Goal: Task Accomplishment & Management: Manage account settings

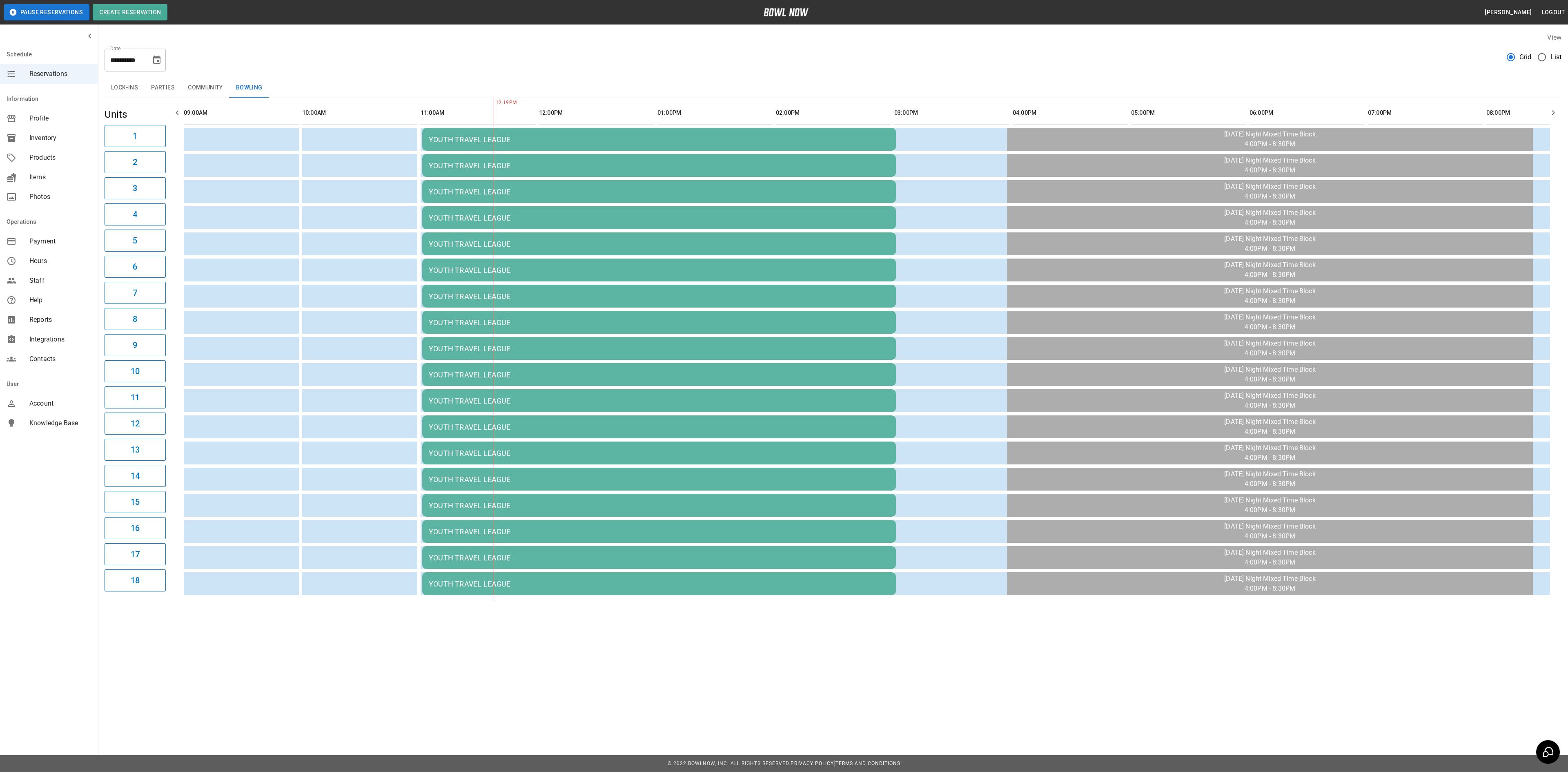
scroll to position [0, 237]
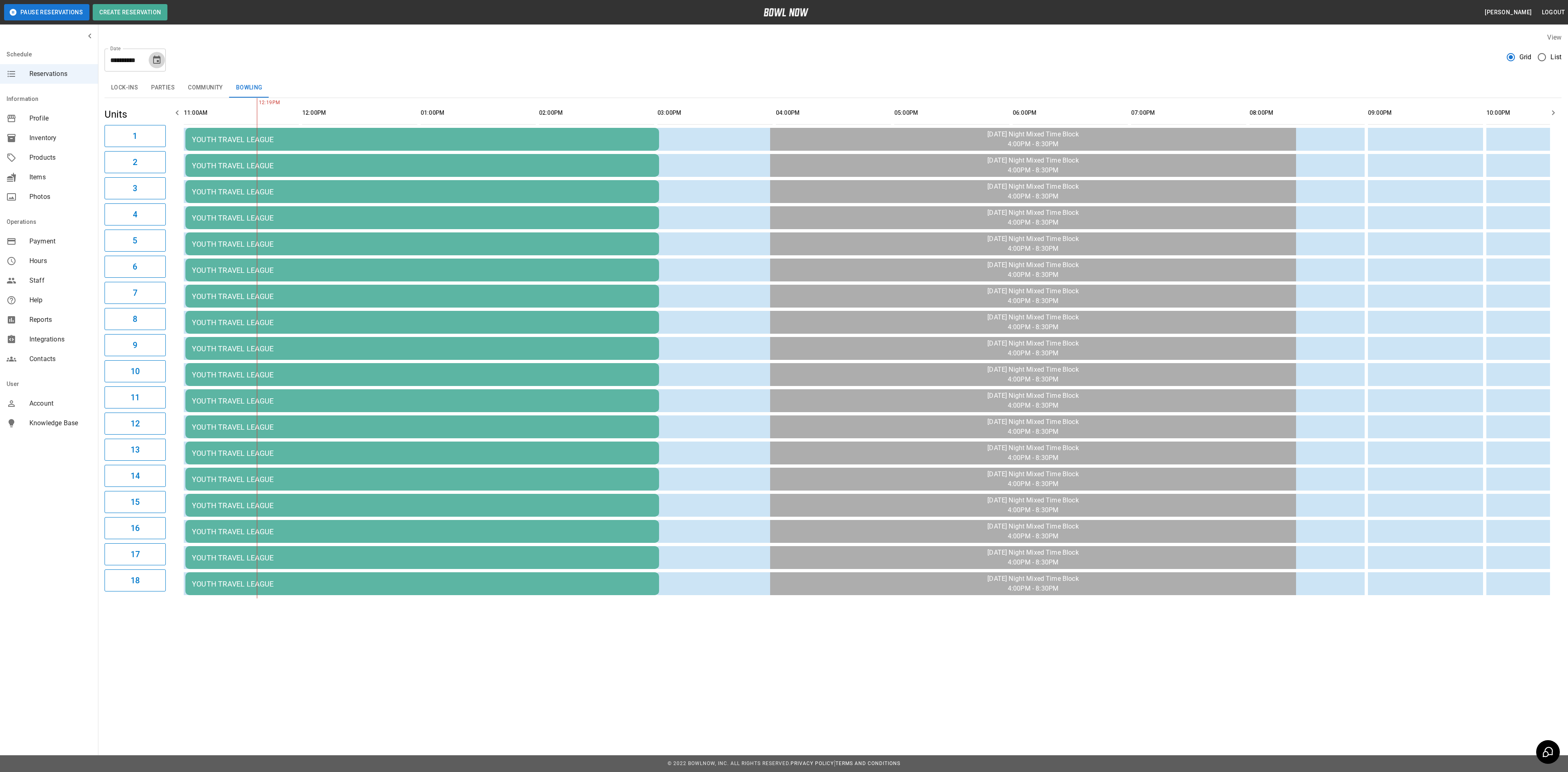
click at [153, 57] on icon "Choose date, selected date is Nov 23, 2025" at bounding box center [157, 60] width 10 height 10
click at [161, 85] on icon "Previous month" at bounding box center [157, 85] width 10 height 10
click at [153, 153] on button "17" at bounding box center [158, 150] width 15 height 15
type input "**********"
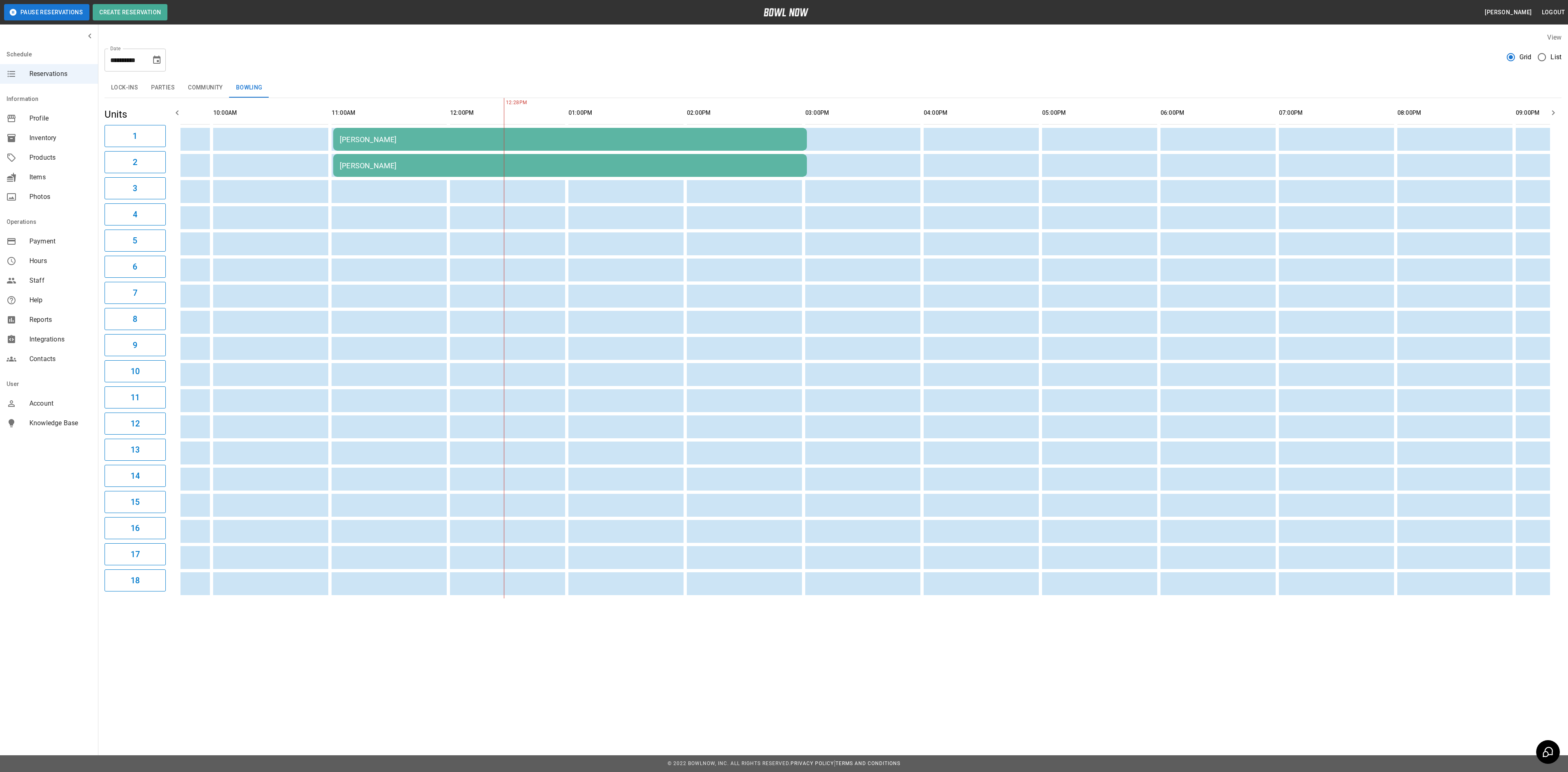
scroll to position [0, 0]
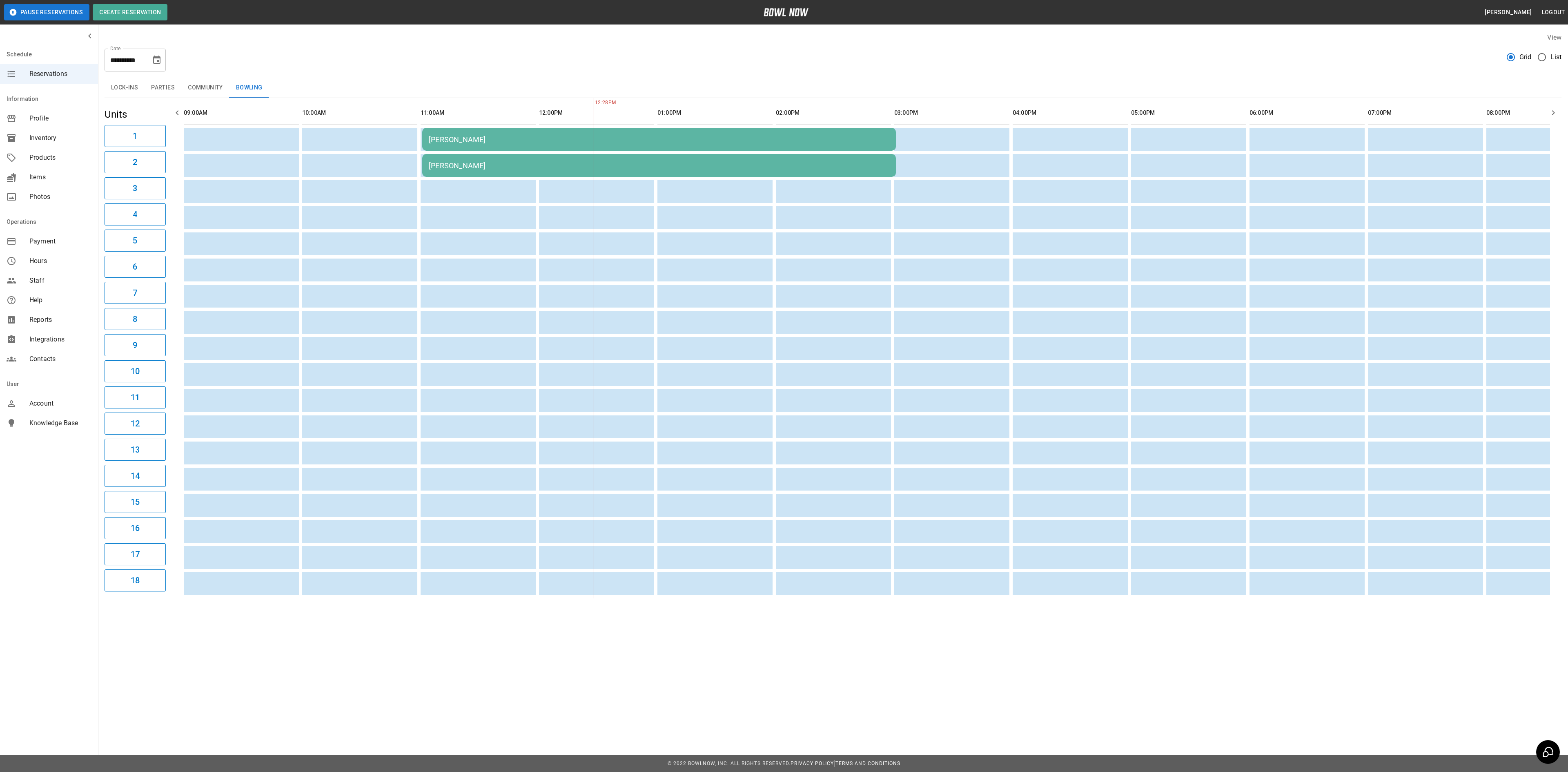
click at [472, 163] on div "[PERSON_NAME]" at bounding box center [659, 166] width 461 height 9
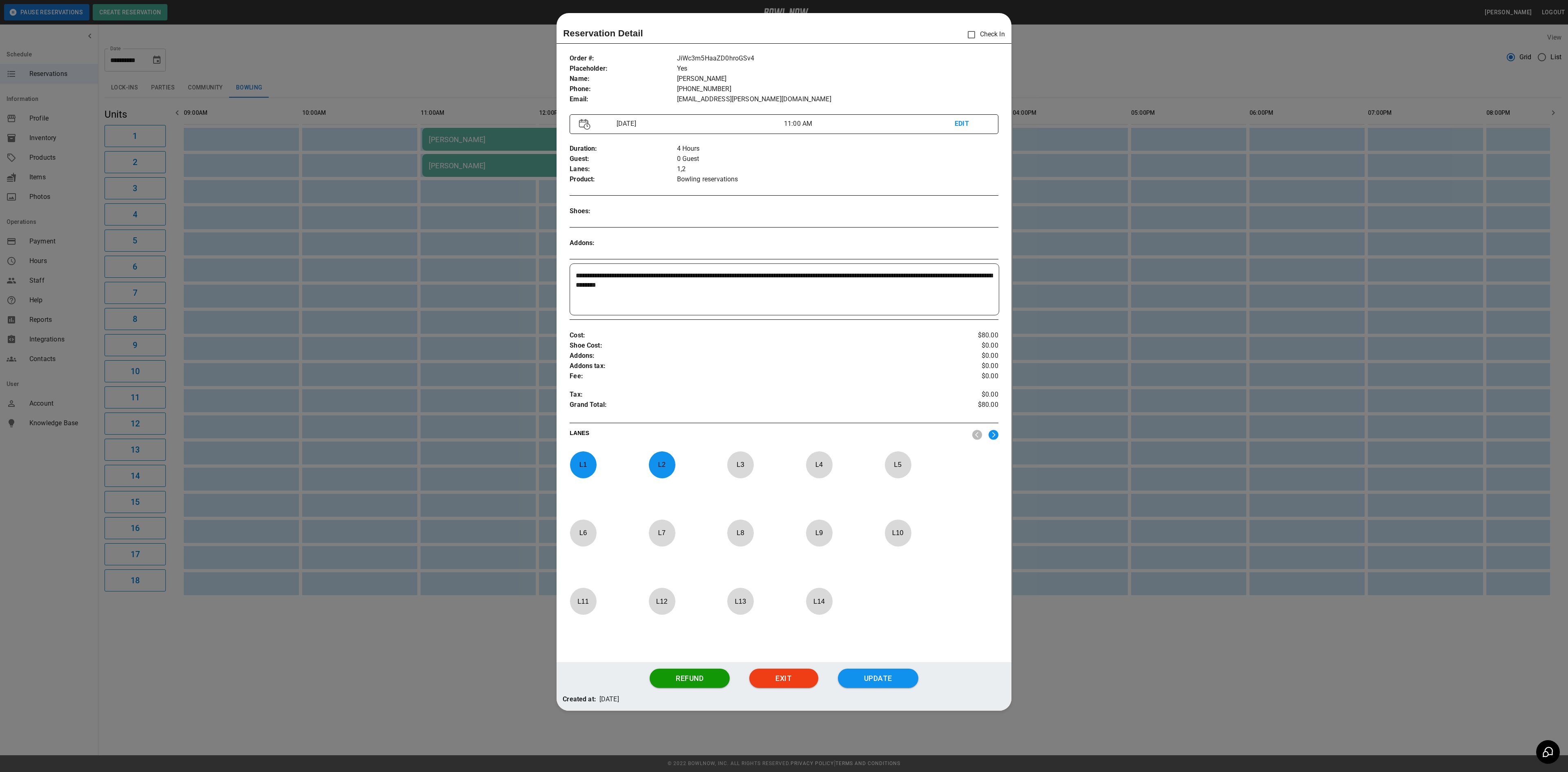
click at [1060, 53] on div at bounding box center [784, 386] width 1568 height 772
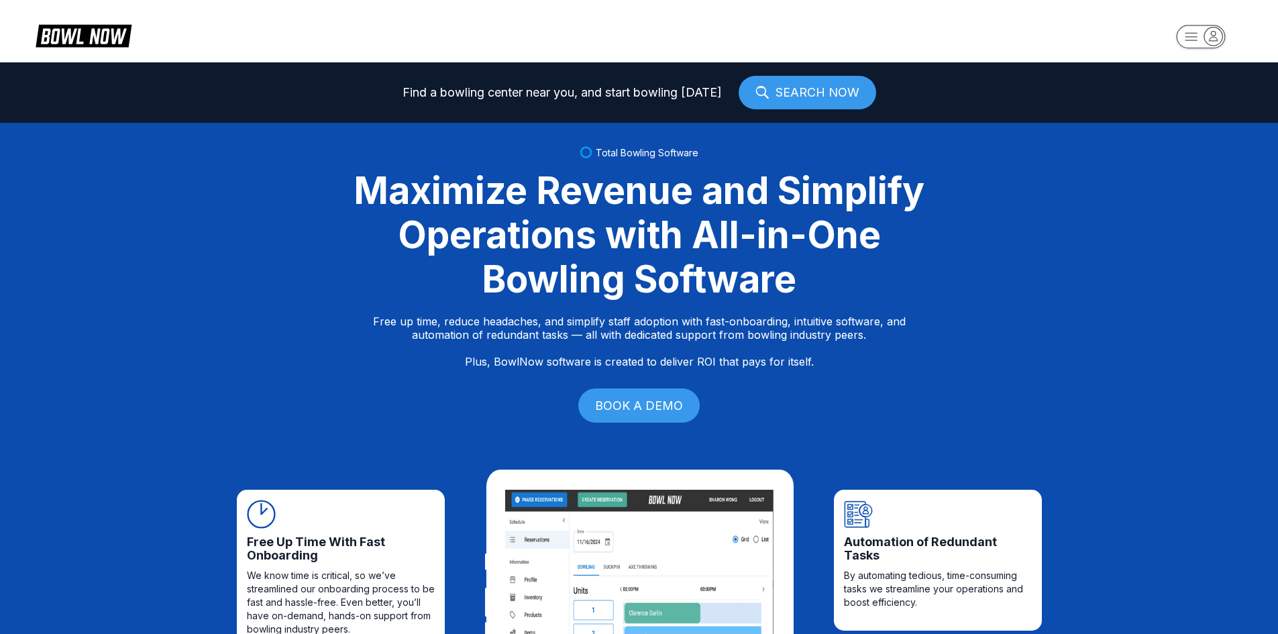
click at [1181, 38] on icon "button" at bounding box center [1201, 37] width 74 height 27
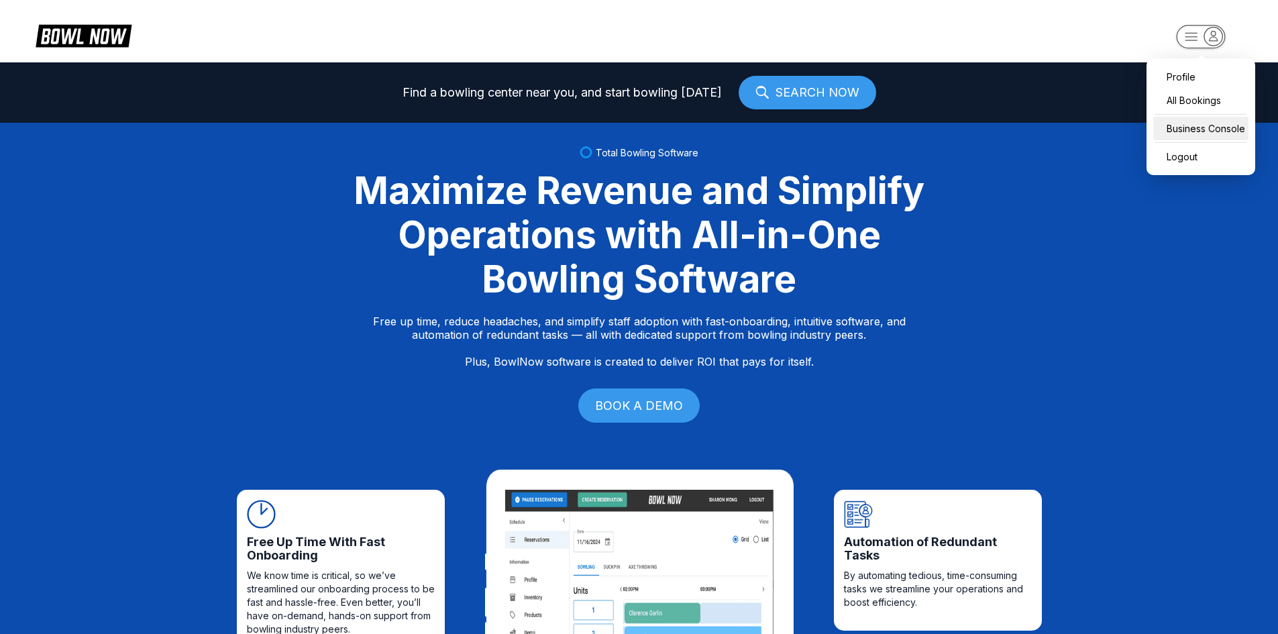
click at [1192, 117] on div "Business Console" at bounding box center [1200, 128] width 95 height 23
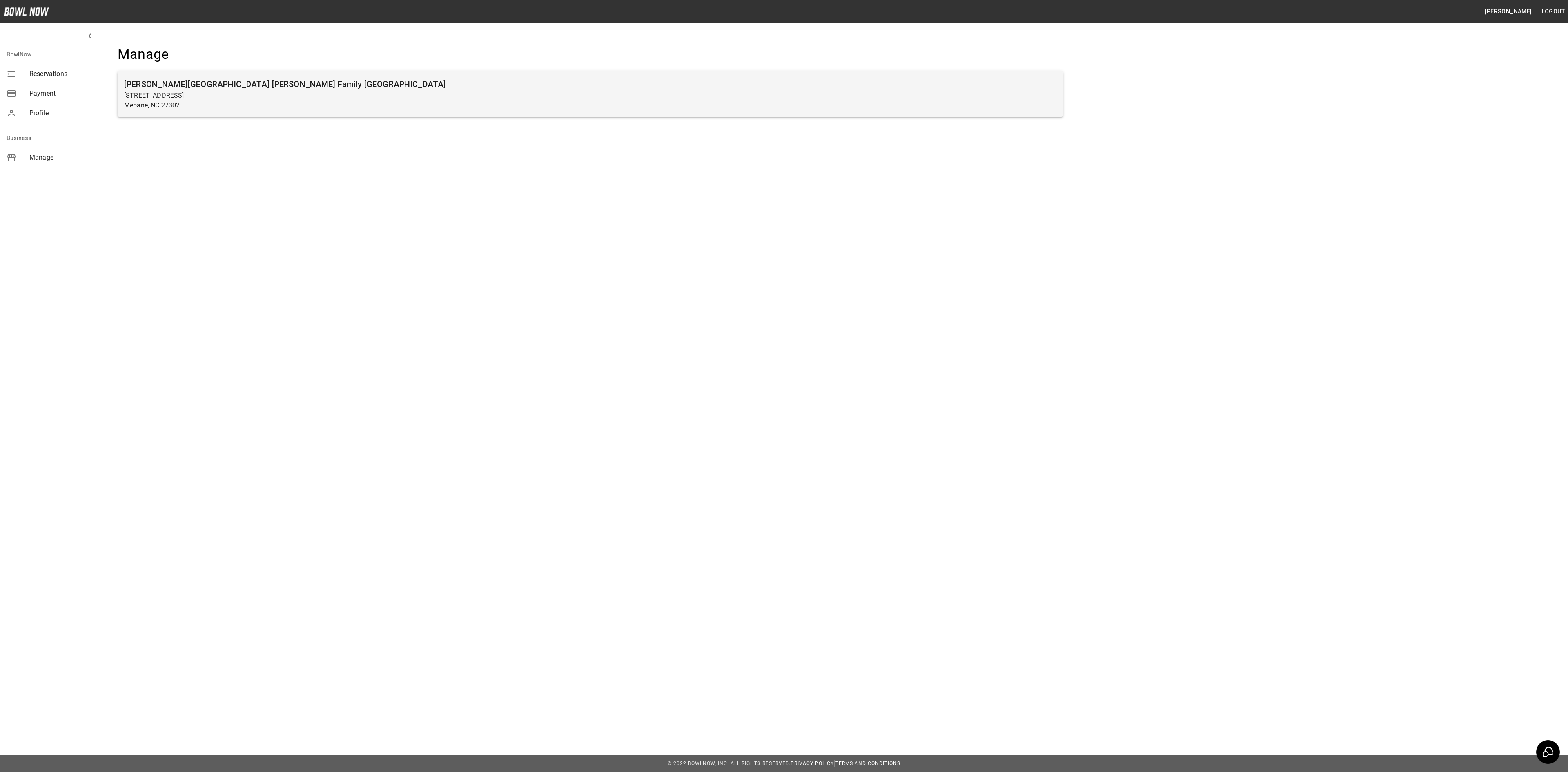
click at [196, 100] on p "Mebane, NC 27302" at bounding box center [590, 105] width 933 height 10
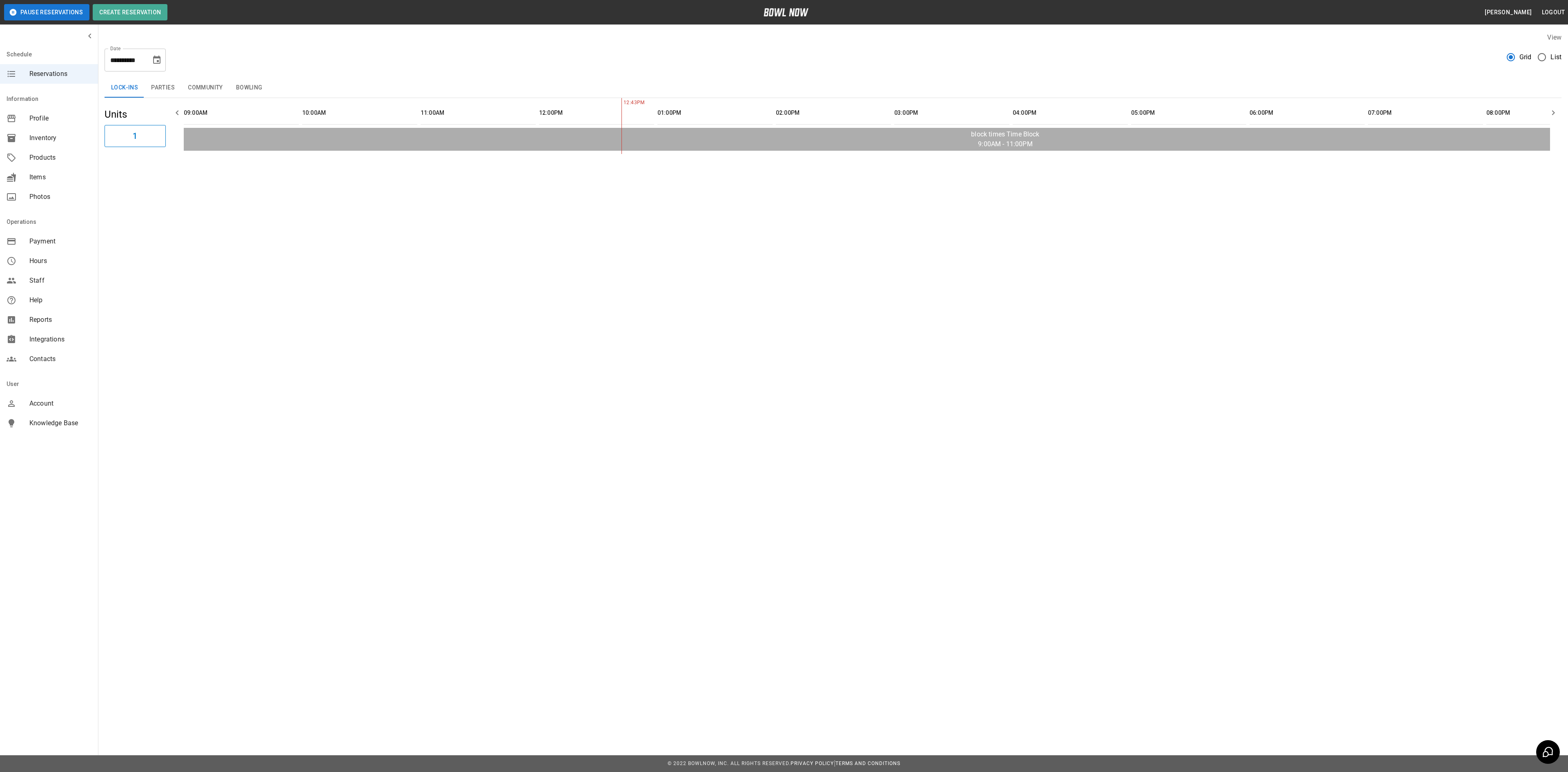
scroll to position [0, 355]
click at [157, 61] on icon "Choose date, selected date is Sep 30, 2025" at bounding box center [157, 59] width 7 height 8
click at [179, 84] on icon "Next month" at bounding box center [178, 85] width 3 height 5
click at [173, 136] on button "11" at bounding box center [174, 134] width 15 height 15
type input "**********"
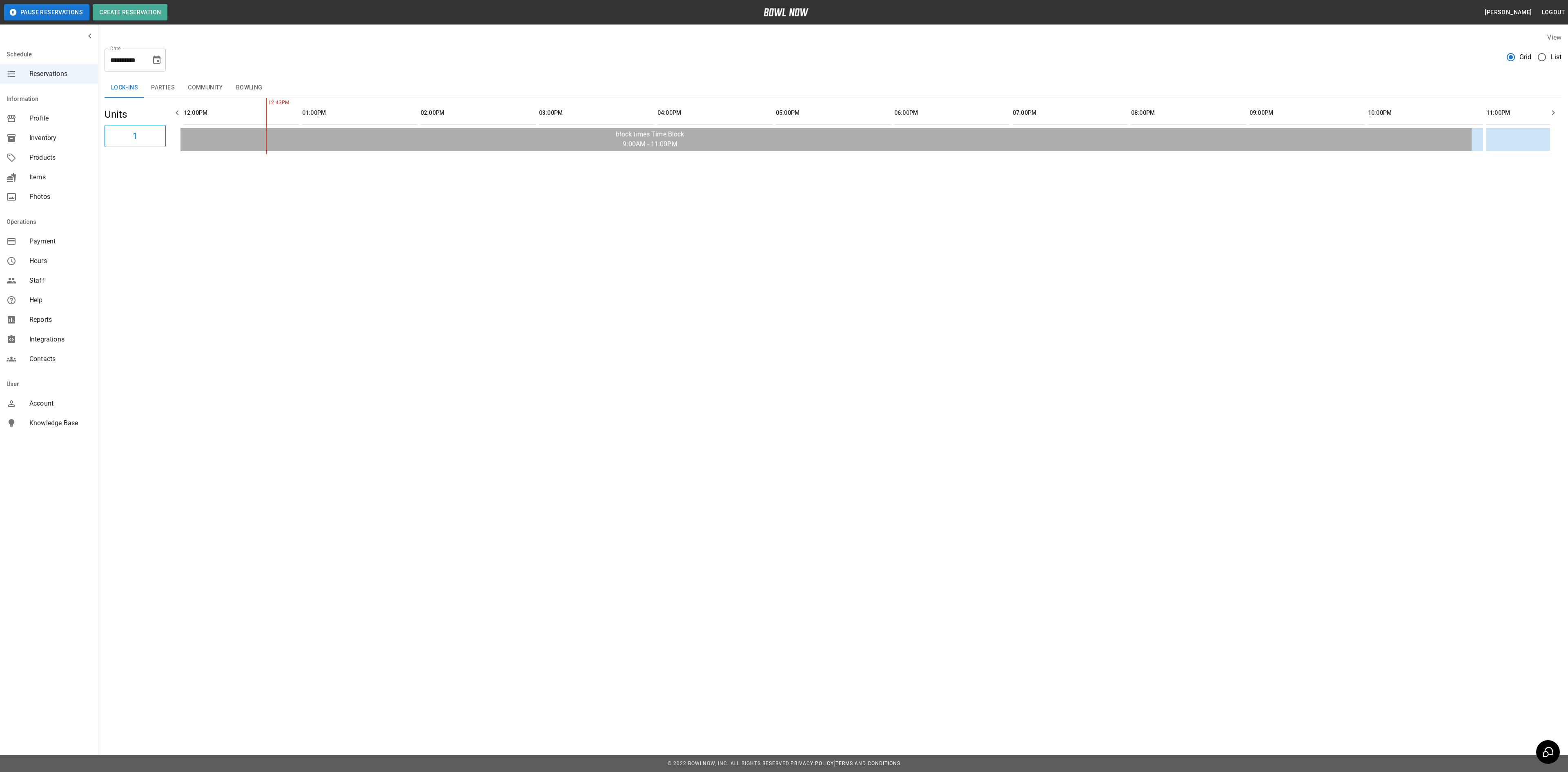
click at [251, 85] on button "Bowling" at bounding box center [249, 88] width 40 height 19
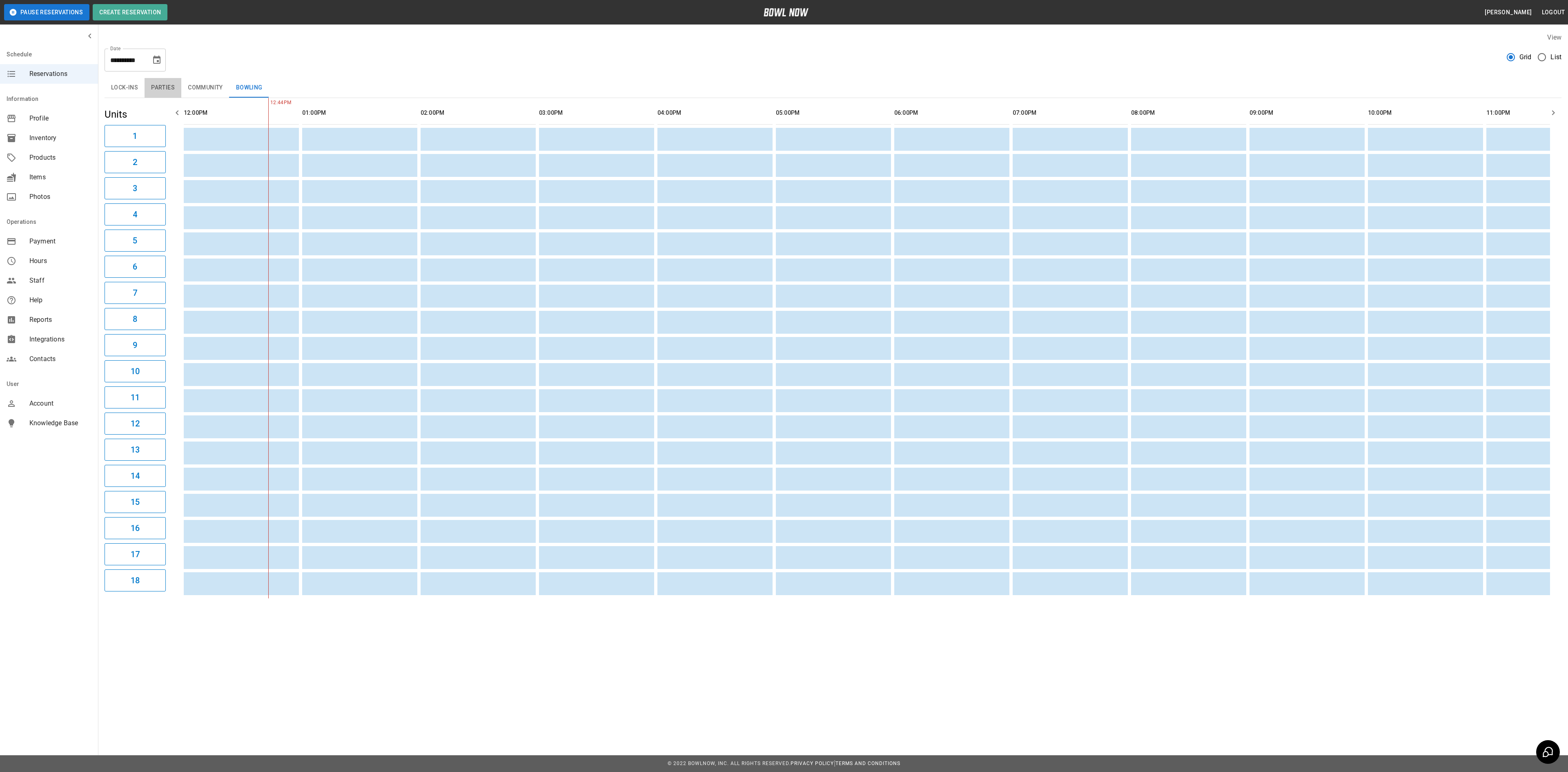
click at [158, 91] on button "Parties" at bounding box center [163, 88] width 37 height 19
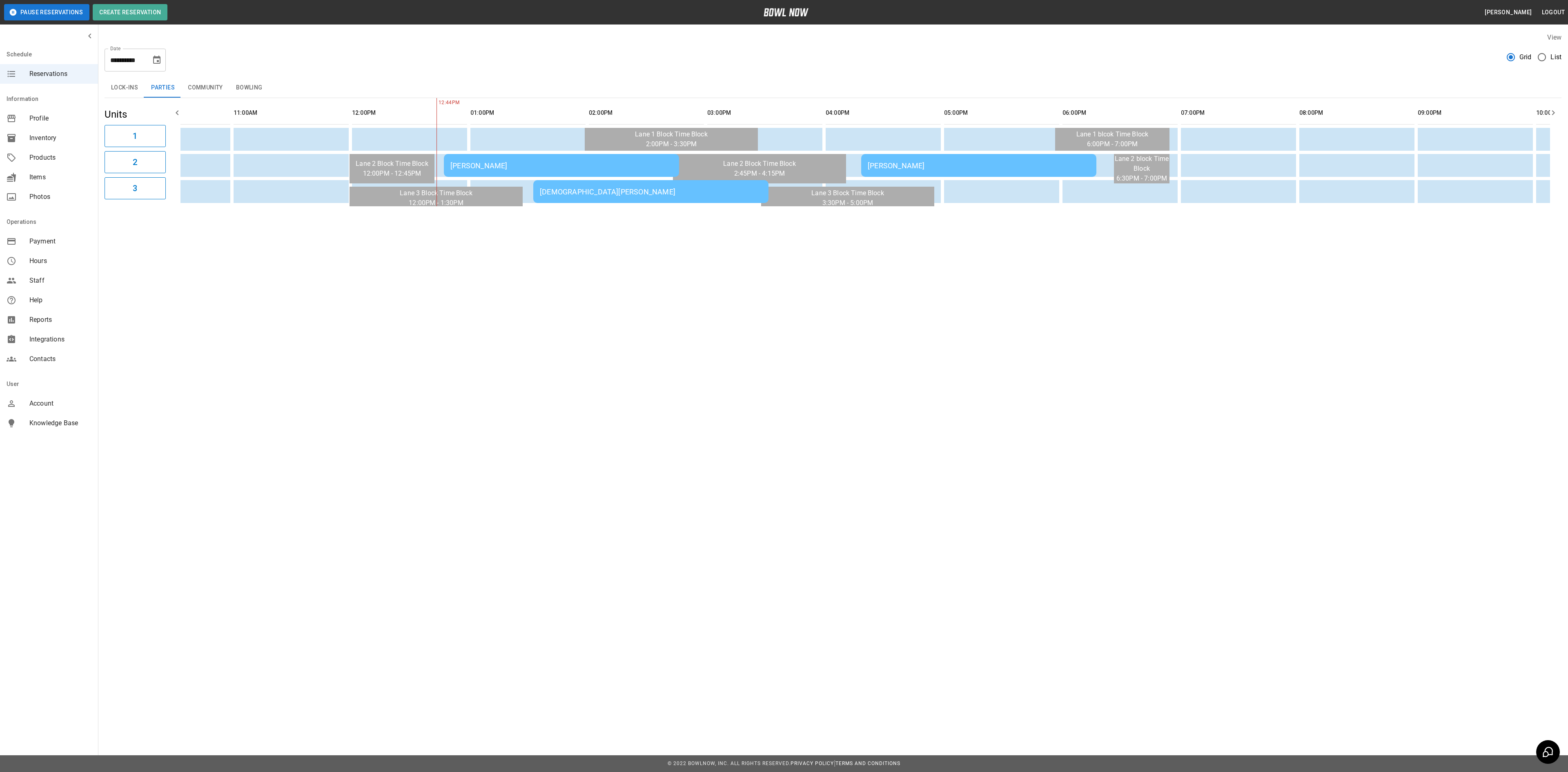
scroll to position [0, 0]
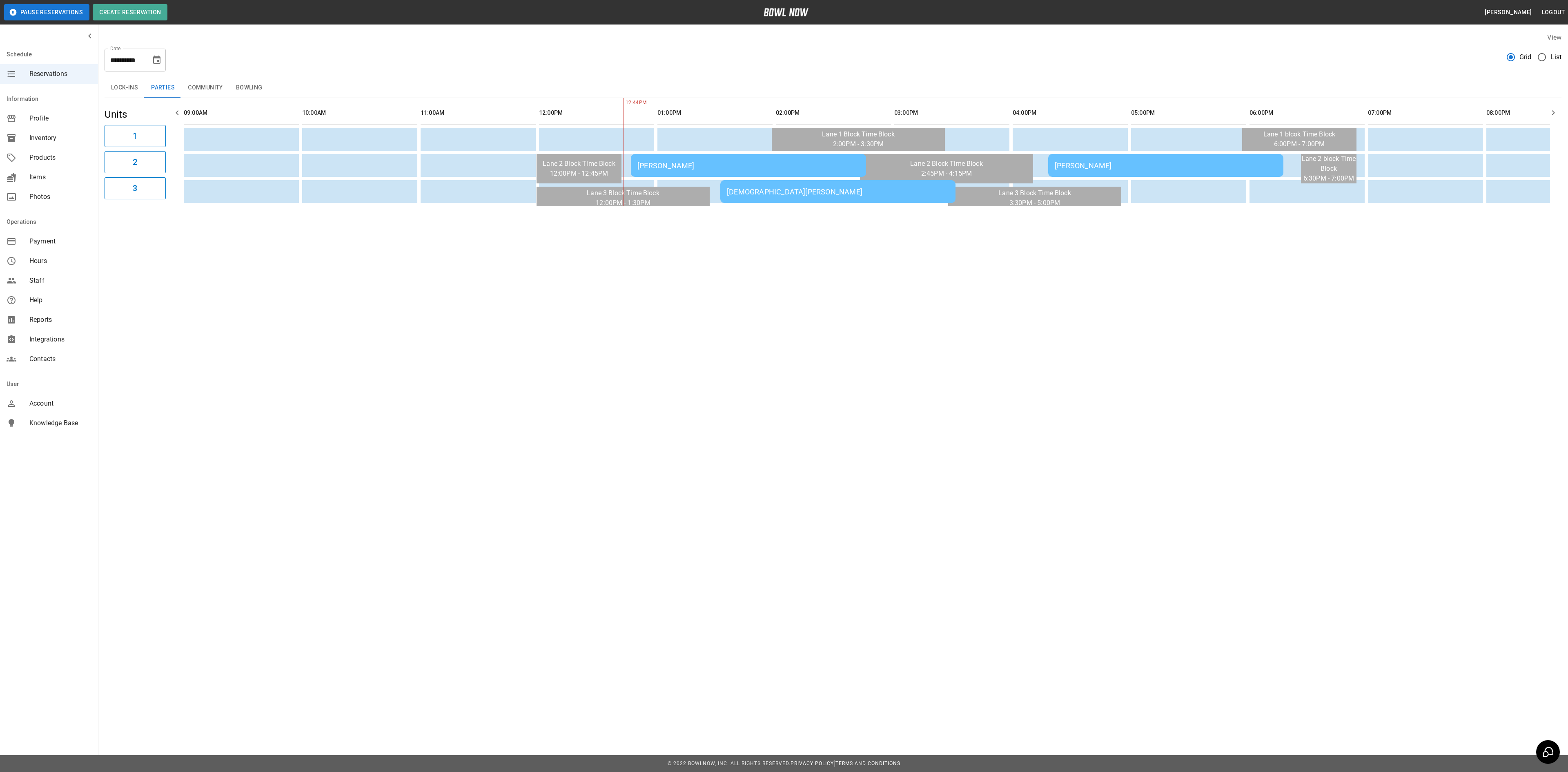
click at [253, 86] on button "Bowling" at bounding box center [249, 88] width 40 height 19
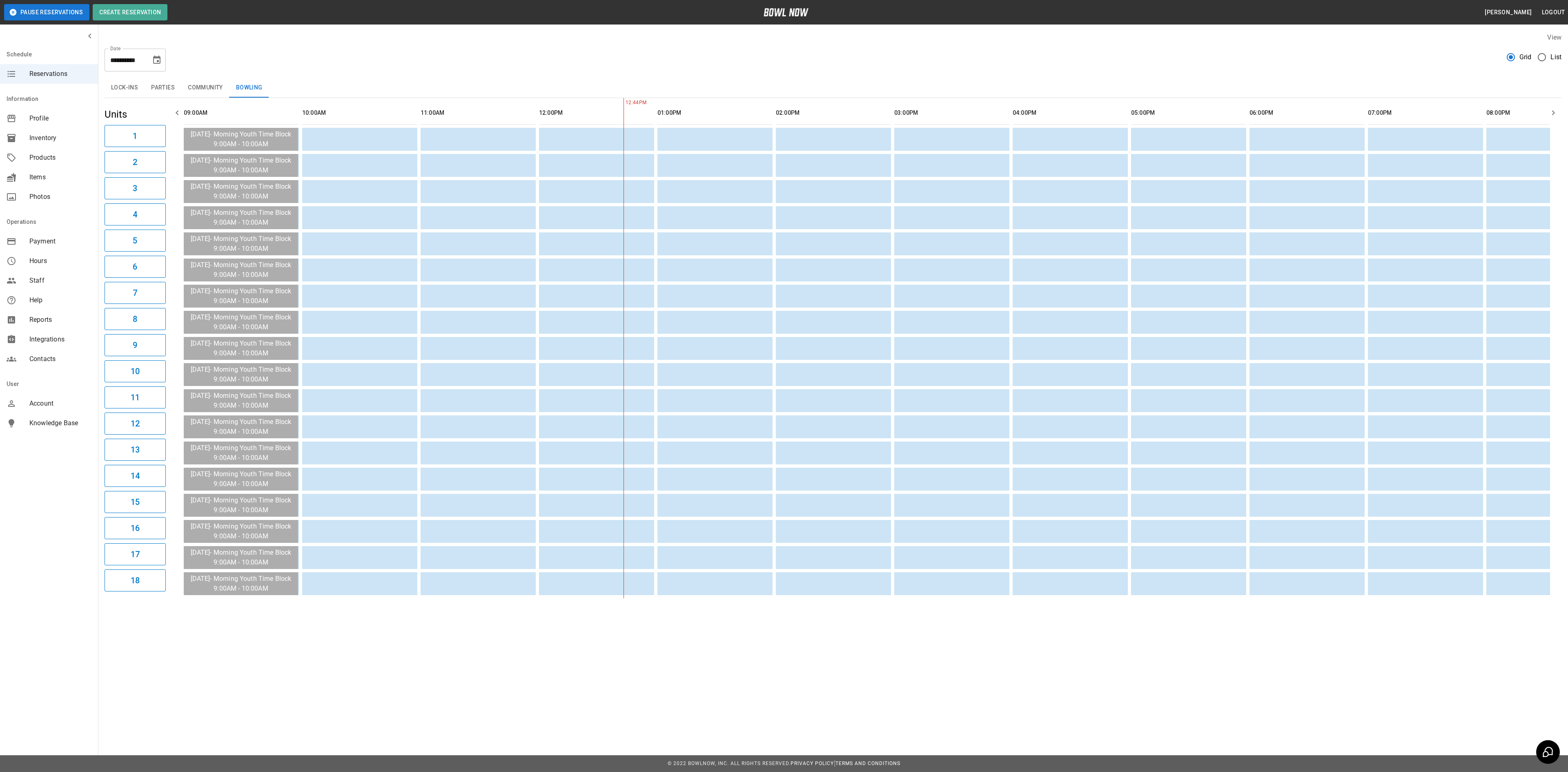
click at [165, 85] on button "Parties" at bounding box center [163, 88] width 37 height 19
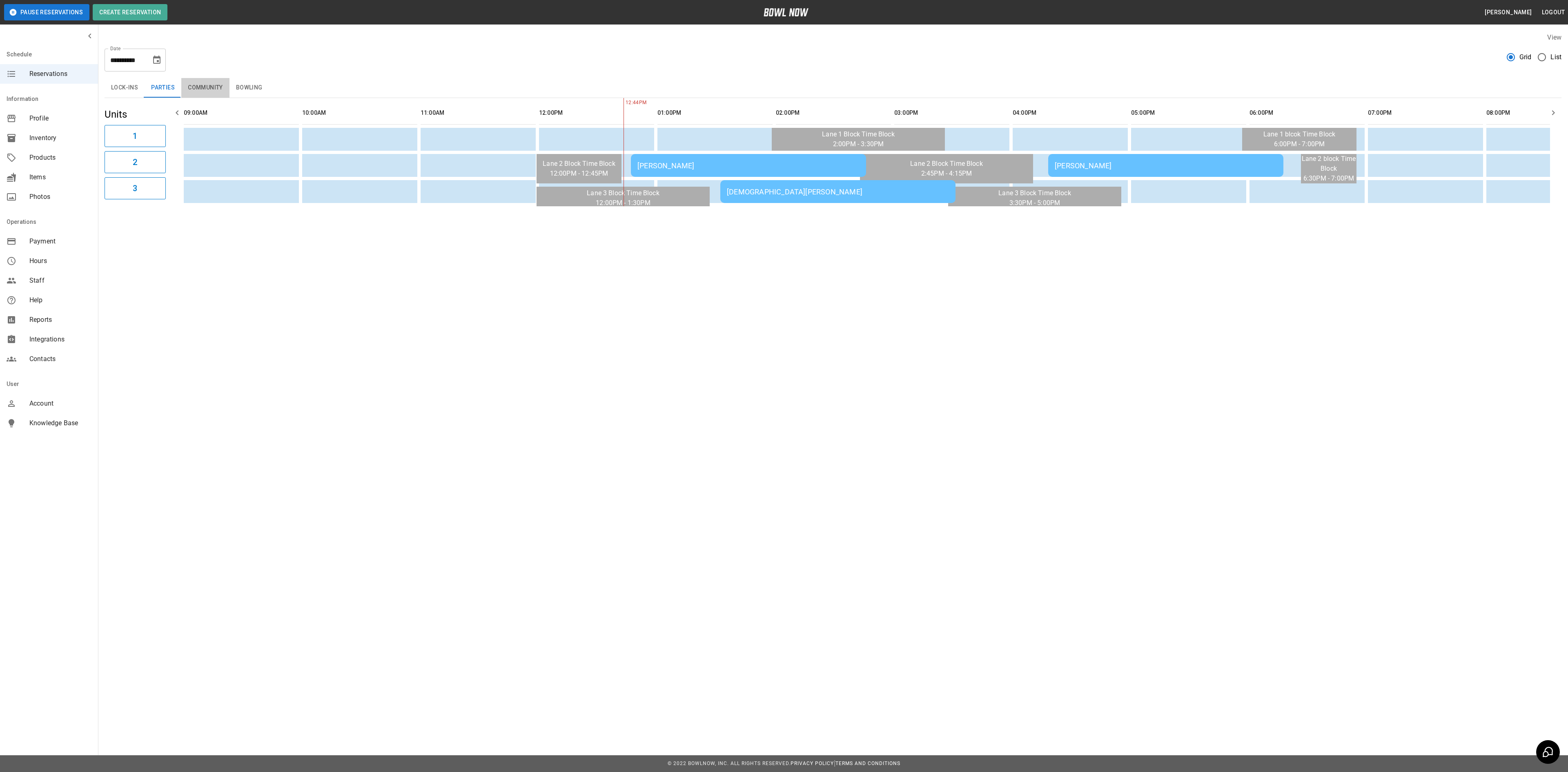
click at [201, 86] on button "Community" at bounding box center [205, 88] width 48 height 19
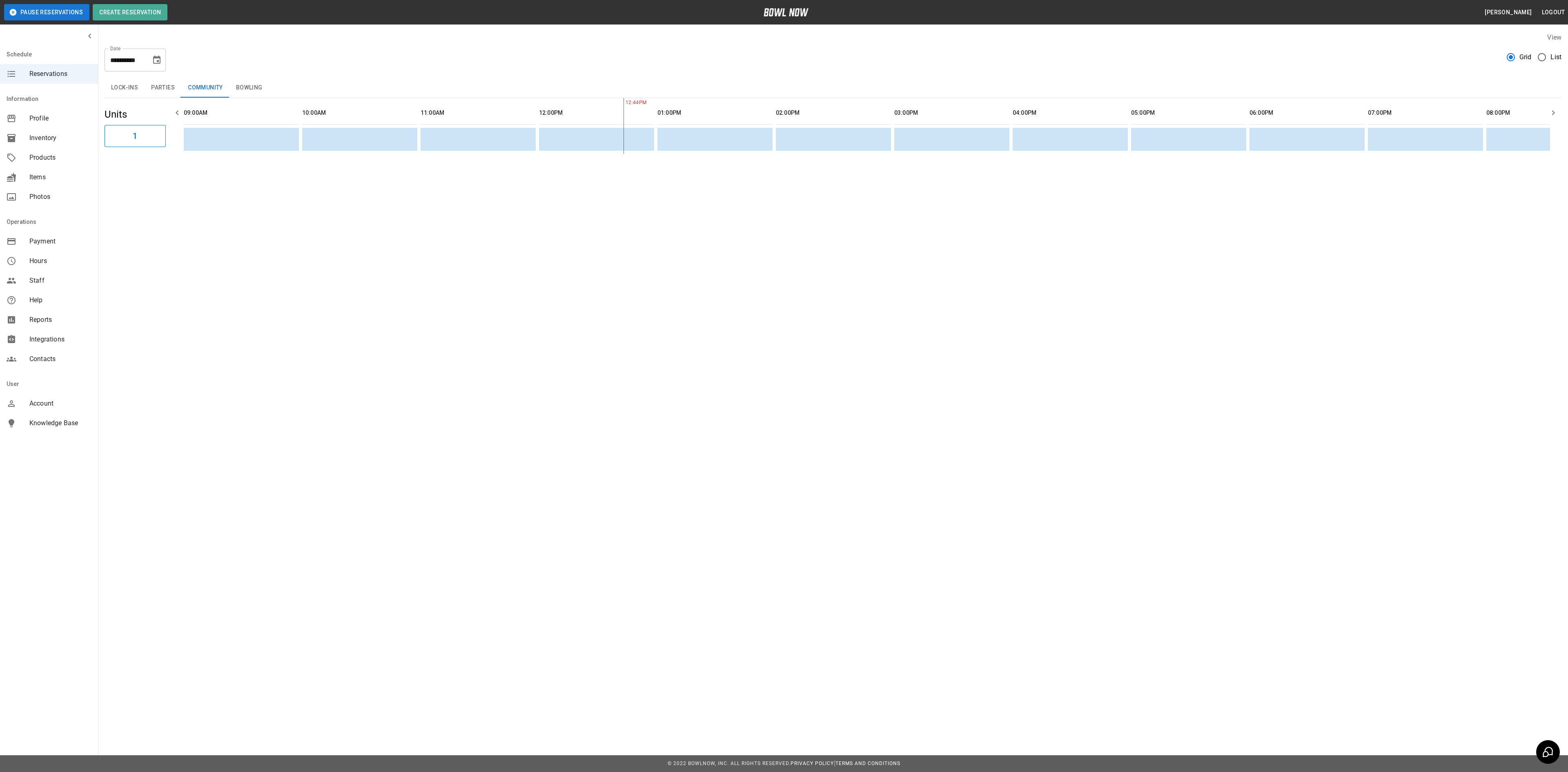
click at [129, 94] on button "Lock-ins" at bounding box center [125, 88] width 40 height 19
